Goal: Task Accomplishment & Management: Manage account settings

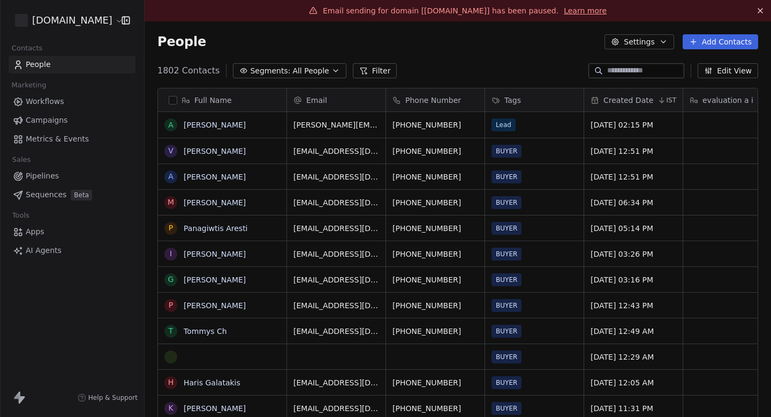
scroll to position [367, 627]
drag, startPoint x: 156, startPoint y: 24, endPoint x: 190, endPoint y: 24, distance: 34.3
click at [180, 24] on div "People Settings Add Contacts" at bounding box center [458, 41] width 627 height 41
click at [217, 32] on div "People Settings Add Contacts" at bounding box center [458, 41] width 627 height 41
click at [52, 118] on span "Campaigns" at bounding box center [47, 120] width 42 height 11
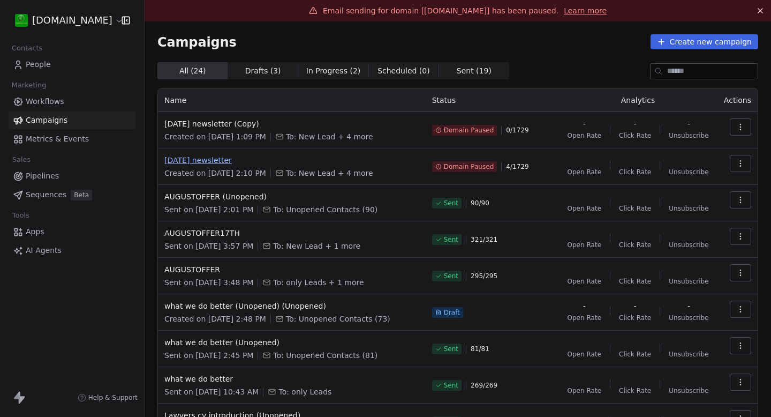
click at [225, 156] on span "[DATE] newsletter" at bounding box center [291, 160] width 255 height 11
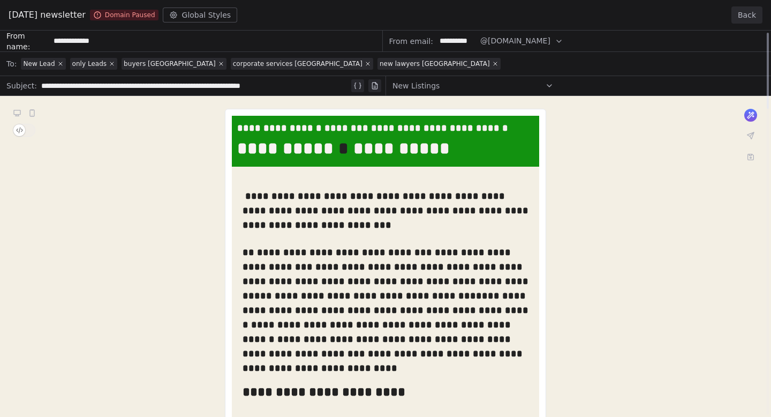
click at [755, 18] on button "Back" at bounding box center [747, 14] width 31 height 17
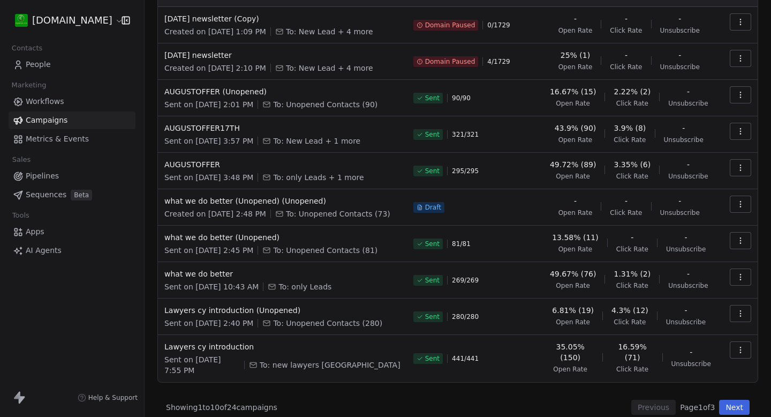
scroll to position [103, 0]
click at [735, 401] on button "Next" at bounding box center [734, 408] width 31 height 15
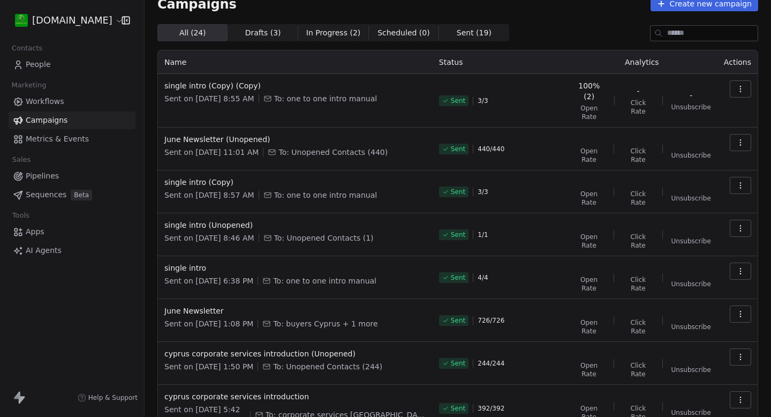
scroll to position [105, 0]
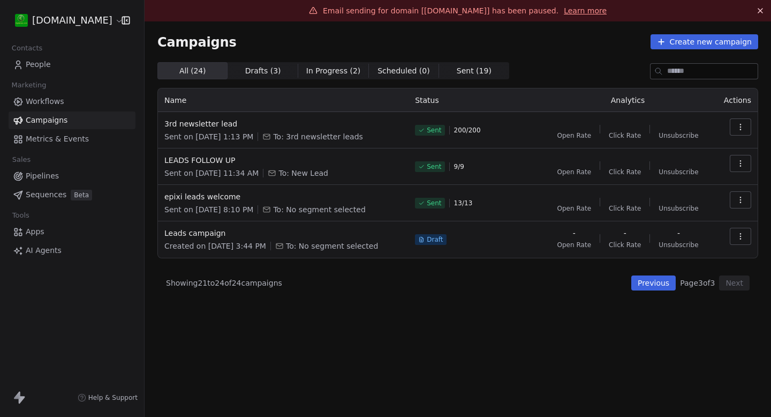
scroll to position [0, 0]
click at [643, 283] on button "Previous" at bounding box center [653, 282] width 44 height 15
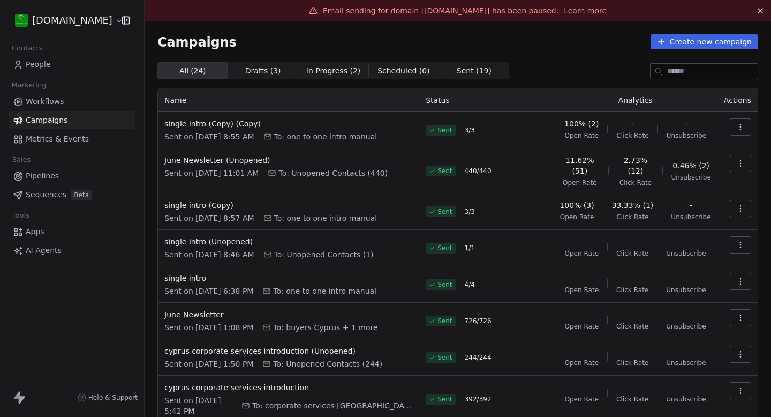
scroll to position [105, 0]
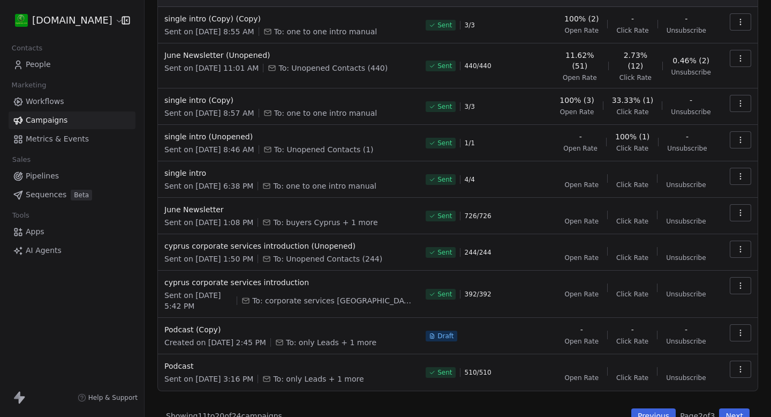
click at [658, 408] on button "Previous" at bounding box center [653, 415] width 44 height 15
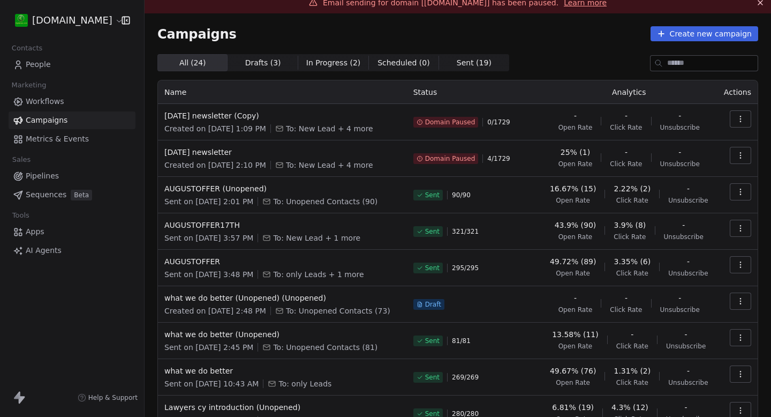
scroll to position [0, 0]
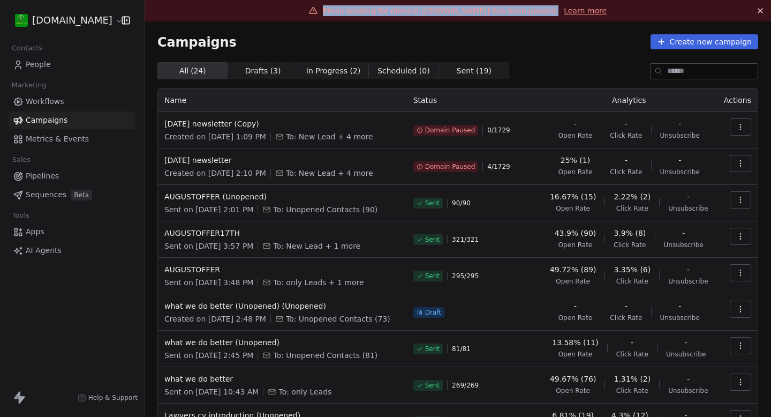
drag, startPoint x: 544, startPoint y: 13, endPoint x: 318, endPoint y: 13, distance: 226.0
click at [318, 13] on div "Email sending for domain [[DOMAIN_NAME]] has been paused. Learn more" at bounding box center [457, 10] width 609 height 11
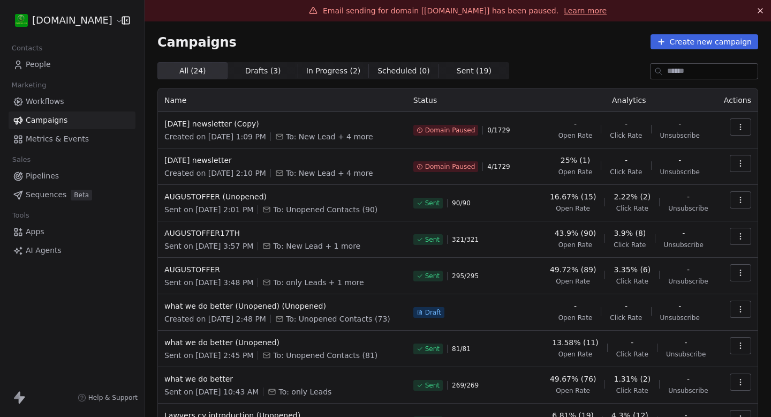
click at [318, 13] on div "Email sending for domain [[DOMAIN_NAME]] has been paused. Learn more" at bounding box center [457, 10] width 609 height 11
